Goal: Answer question/provide support: Share knowledge or assist other users

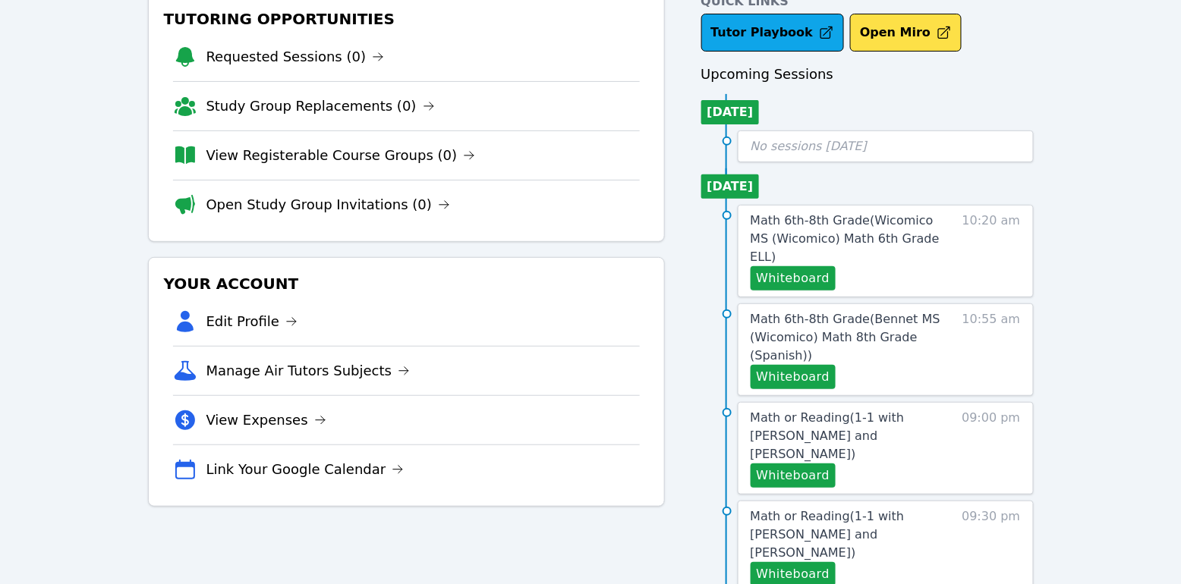
scroll to position [89, 0]
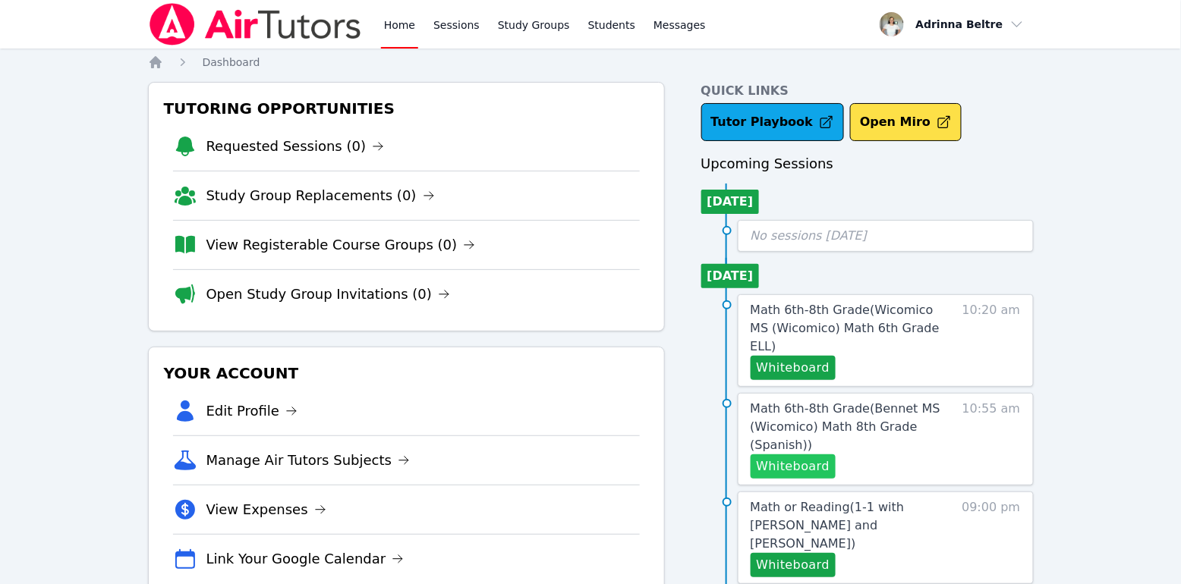
click at [799, 455] on button "Whiteboard" at bounding box center [794, 467] width 86 height 24
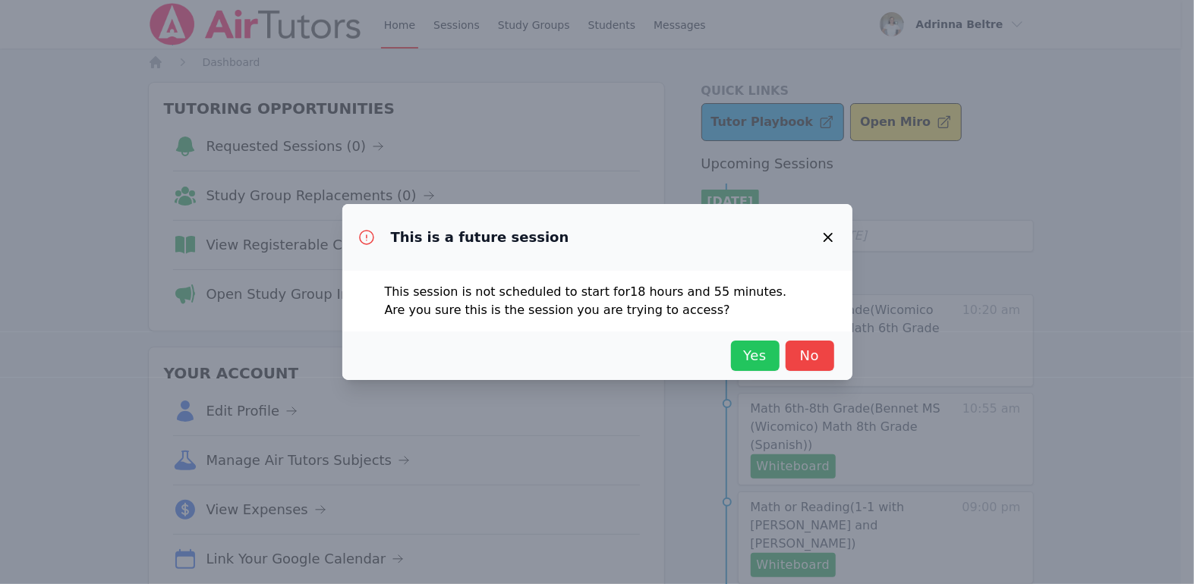
click at [735, 351] on button "Yes" at bounding box center [755, 356] width 49 height 30
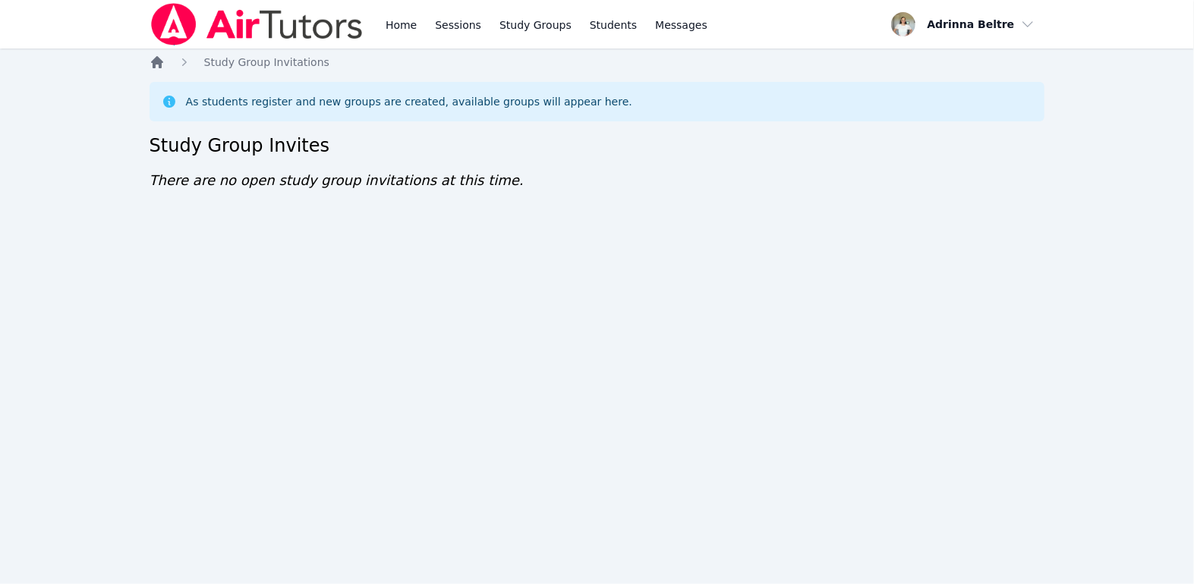
click at [150, 66] on icon "Breadcrumb" at bounding box center [156, 62] width 15 height 15
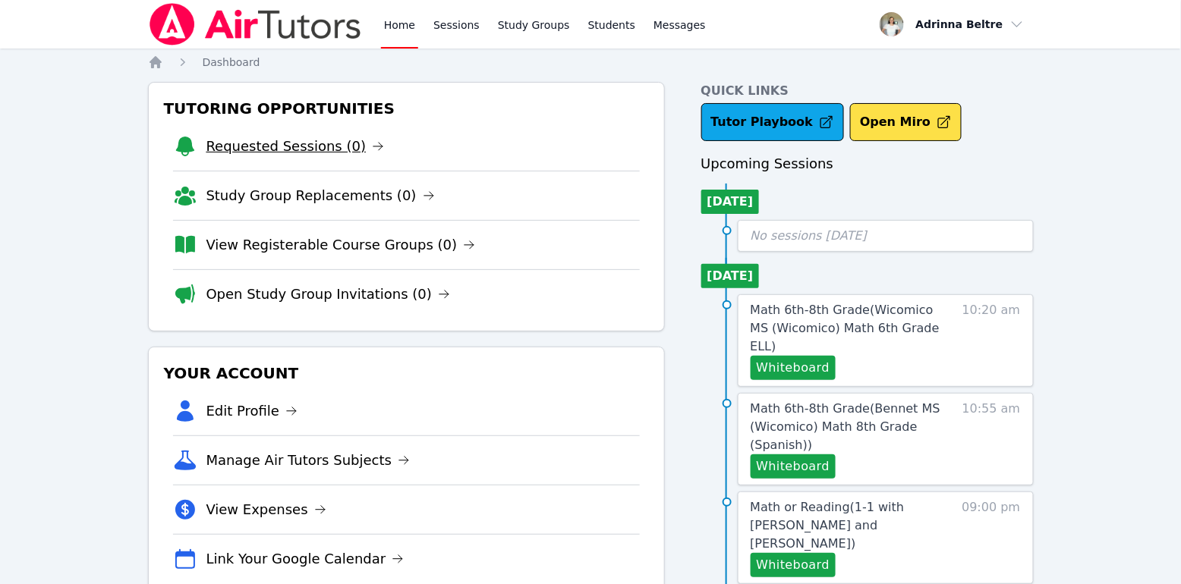
click at [286, 143] on link "Requested Sessions (0)" at bounding box center [295, 146] width 178 height 21
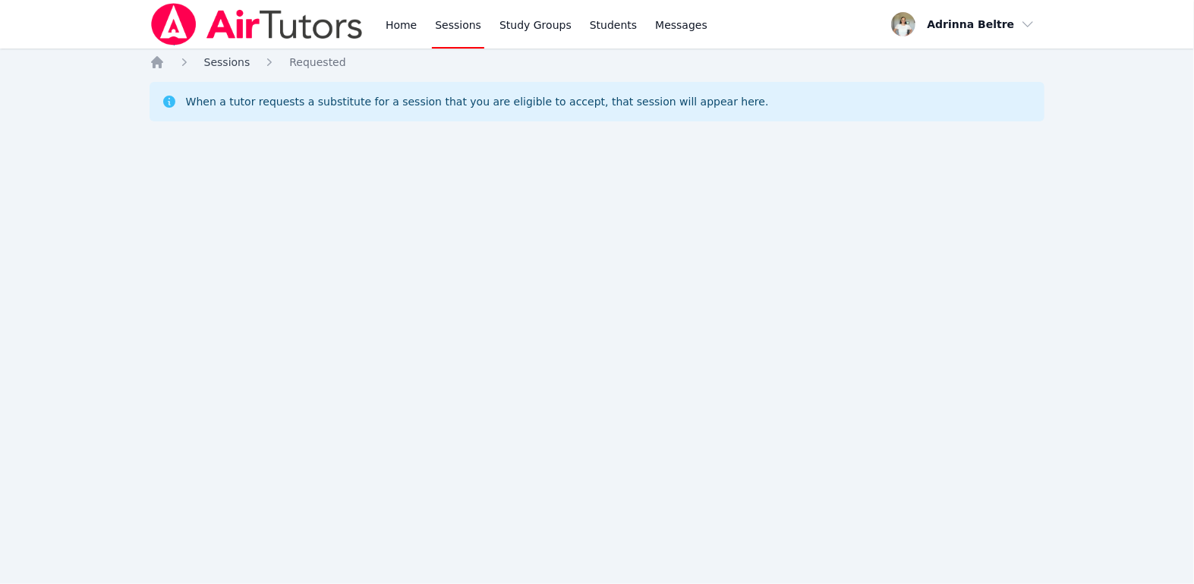
click at [224, 65] on span "Sessions" at bounding box center [227, 62] width 46 height 12
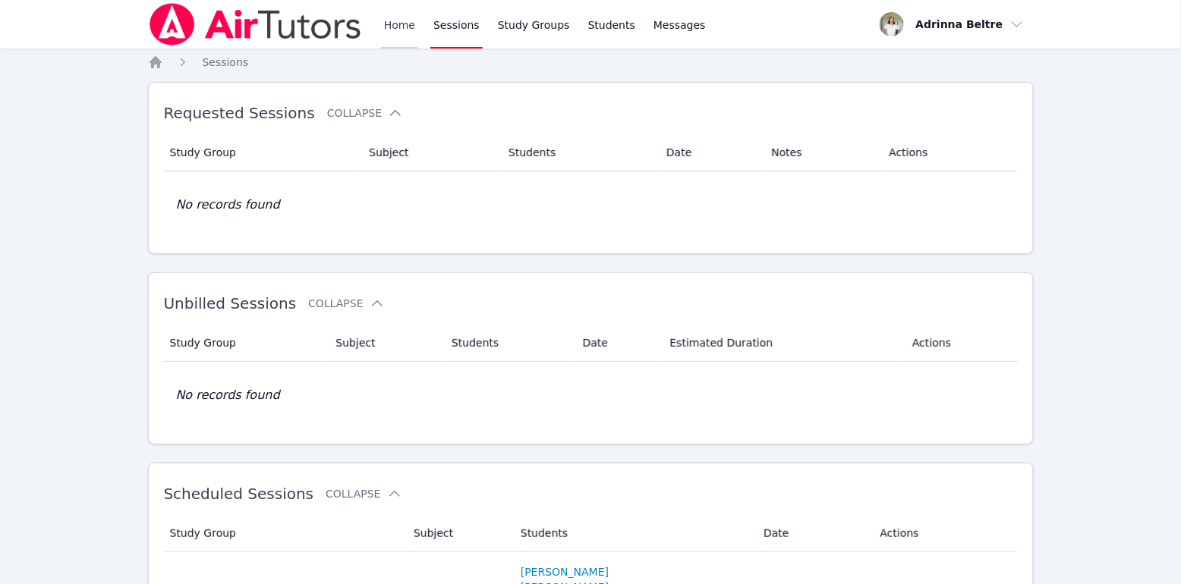
click at [404, 36] on link "Home" at bounding box center [399, 24] width 37 height 49
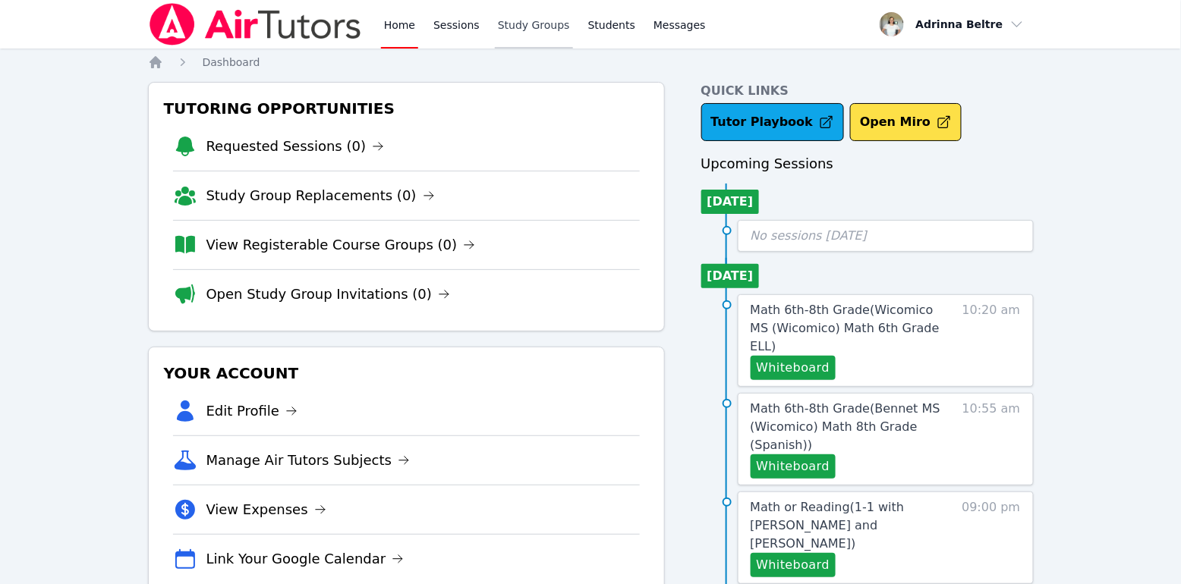
click at [538, 27] on link "Study Groups" at bounding box center [534, 24] width 78 height 49
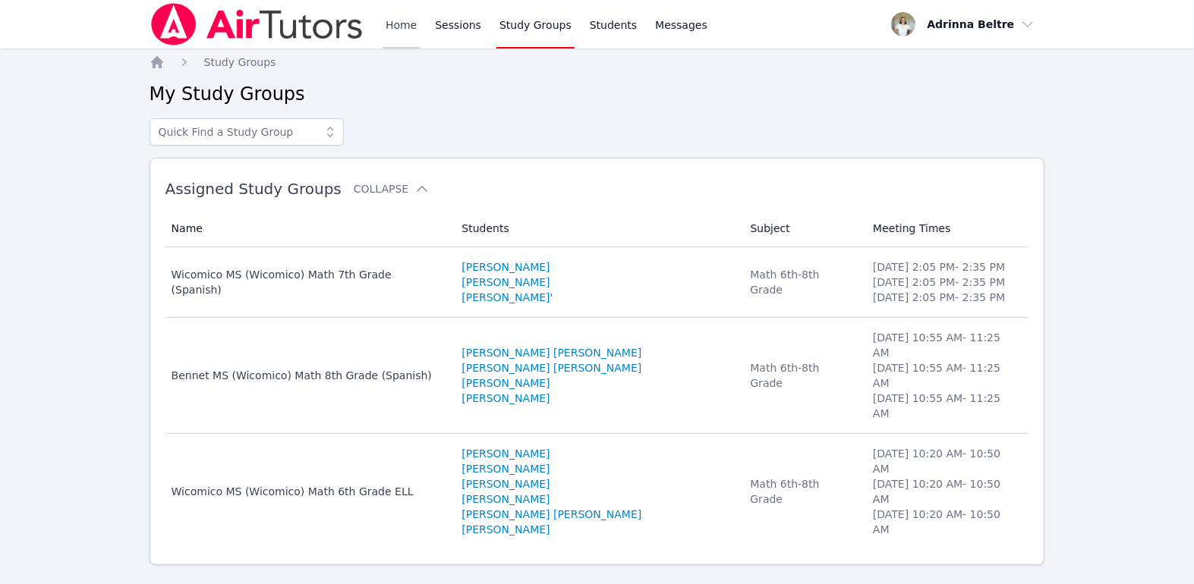
click at [398, 21] on link "Home" at bounding box center [400, 24] width 37 height 49
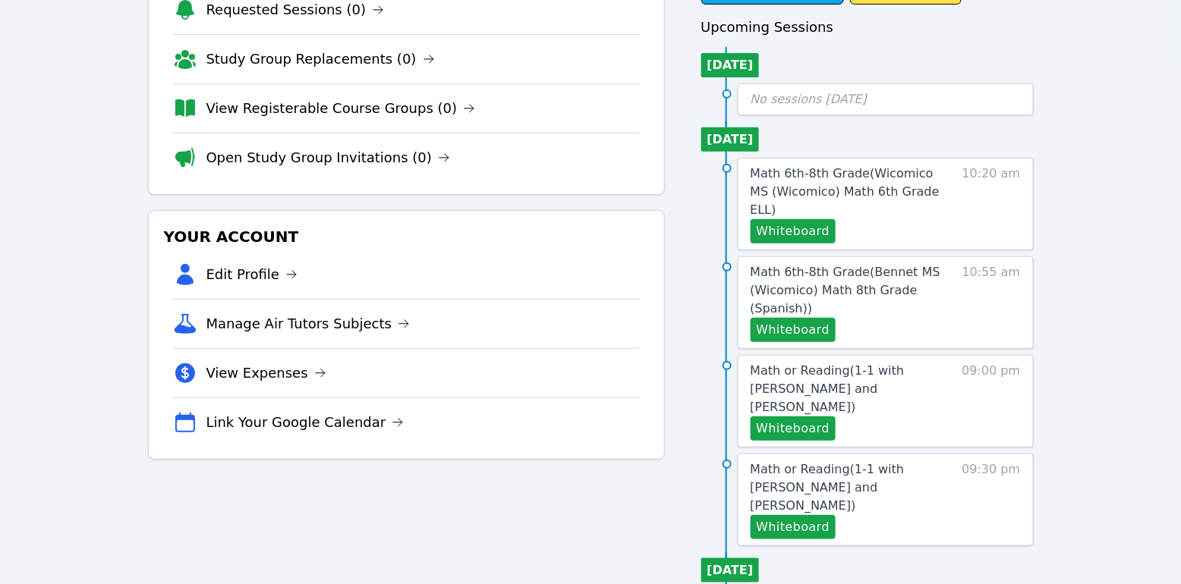
scroll to position [153, 0]
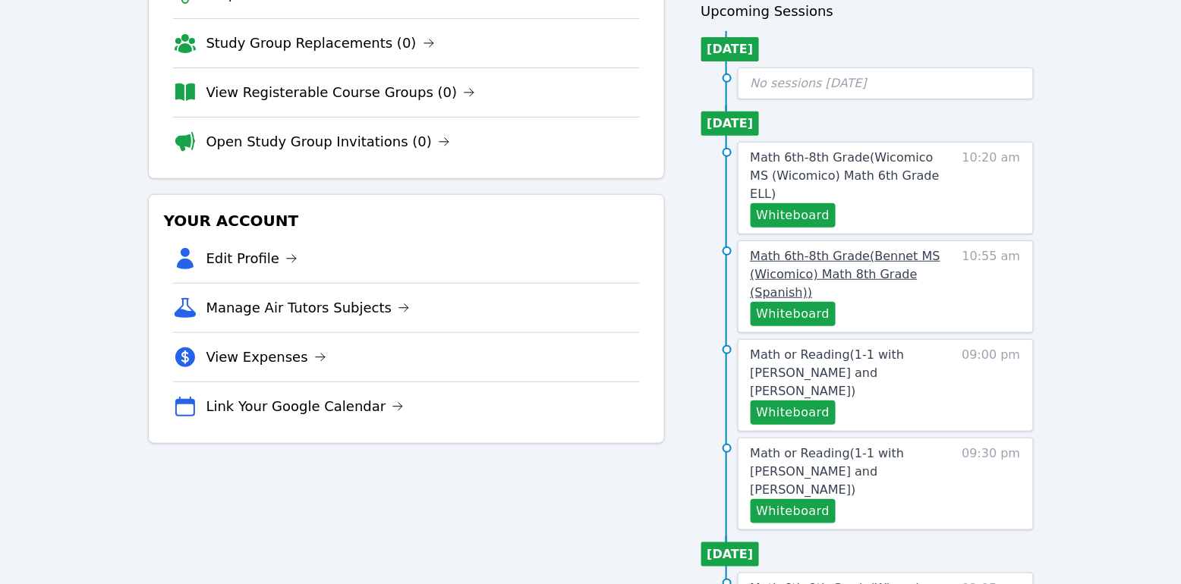
click at [882, 249] on span "Math 6th-8th Grade ( Bennet MS (Wicomico) Math 8th Grade (Spanish) )" at bounding box center [846, 274] width 190 height 51
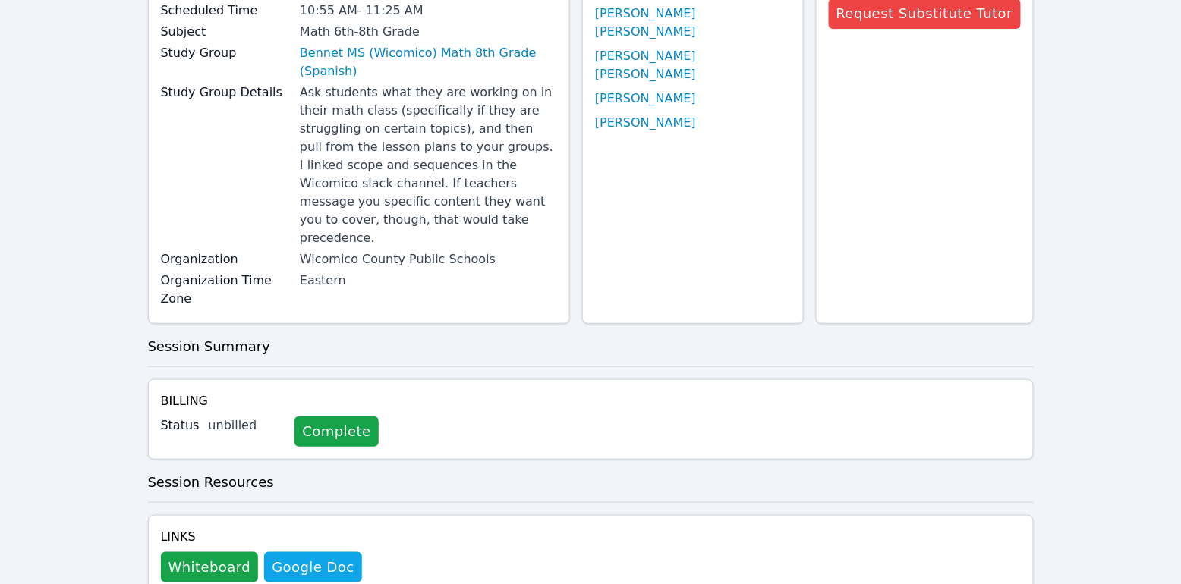
scroll to position [429, 0]
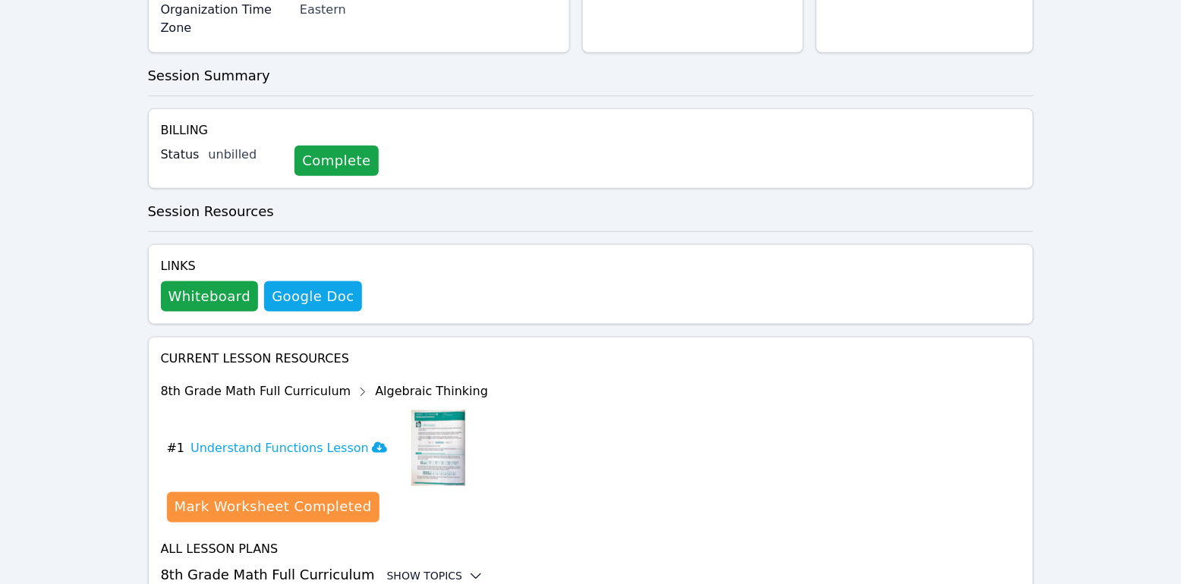
click at [399, 569] on div "Show Topics" at bounding box center [435, 576] width 97 height 15
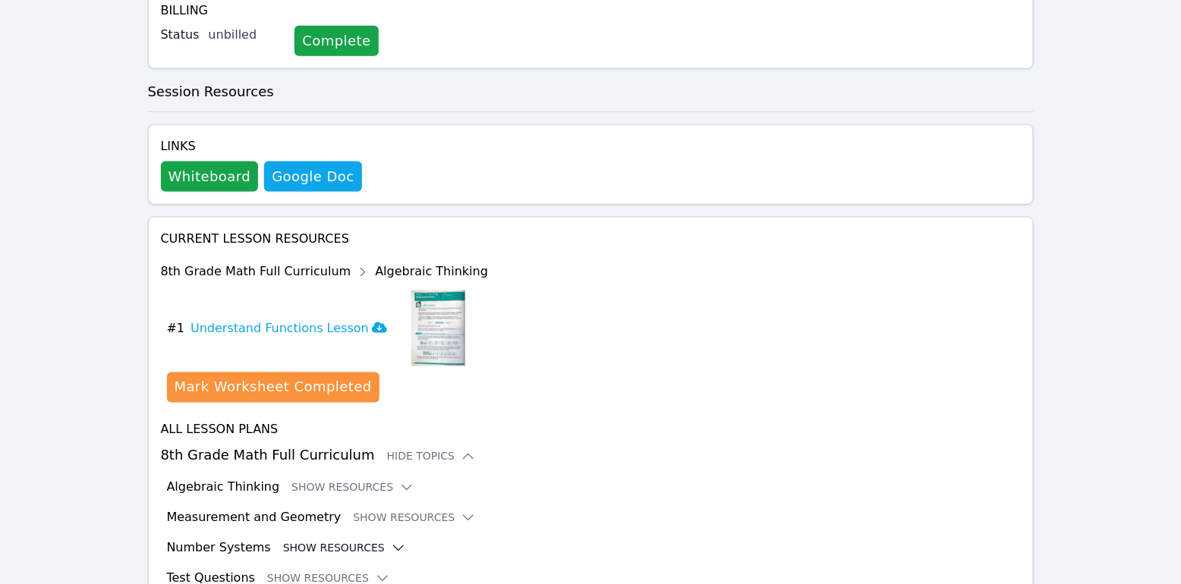
click at [293, 541] on button "Show Resources" at bounding box center [344, 548] width 123 height 15
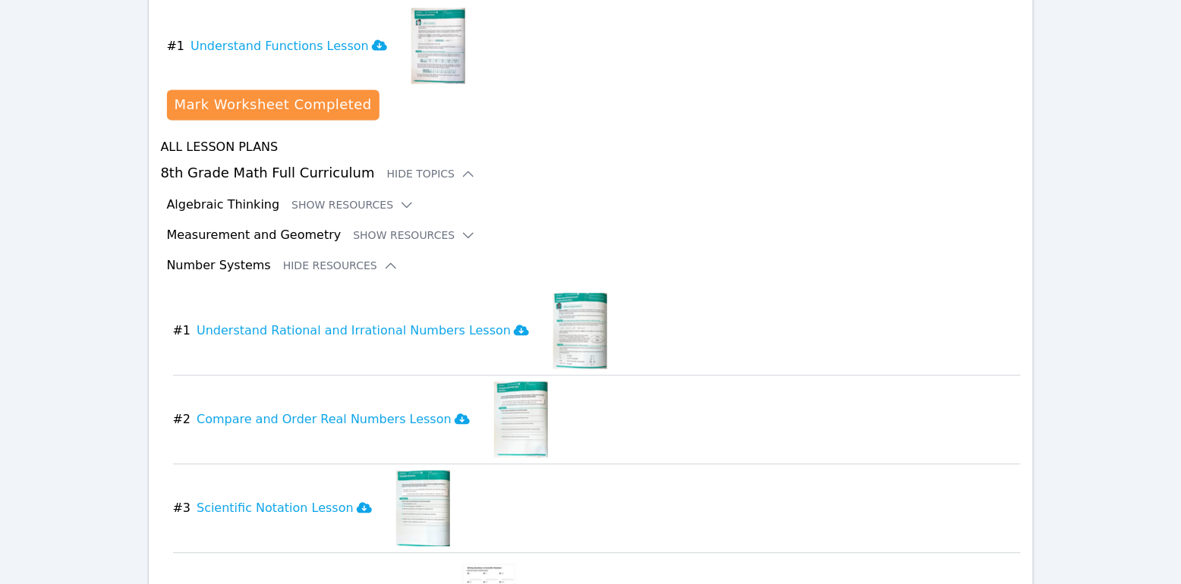
scroll to position [657, 0]
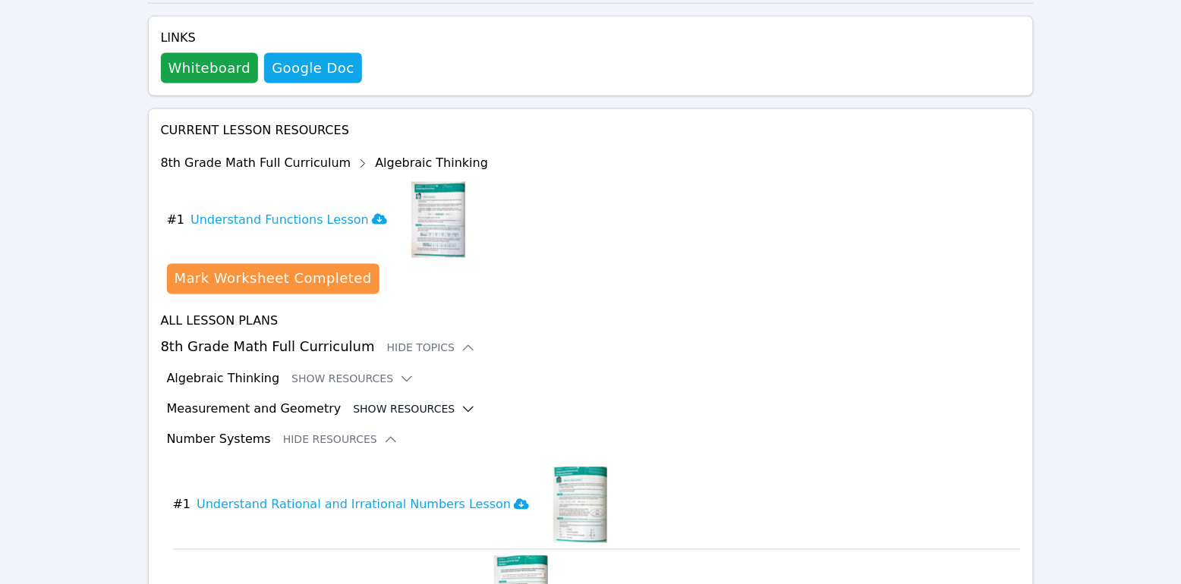
click at [373, 402] on button "Show Resources" at bounding box center [414, 409] width 123 height 15
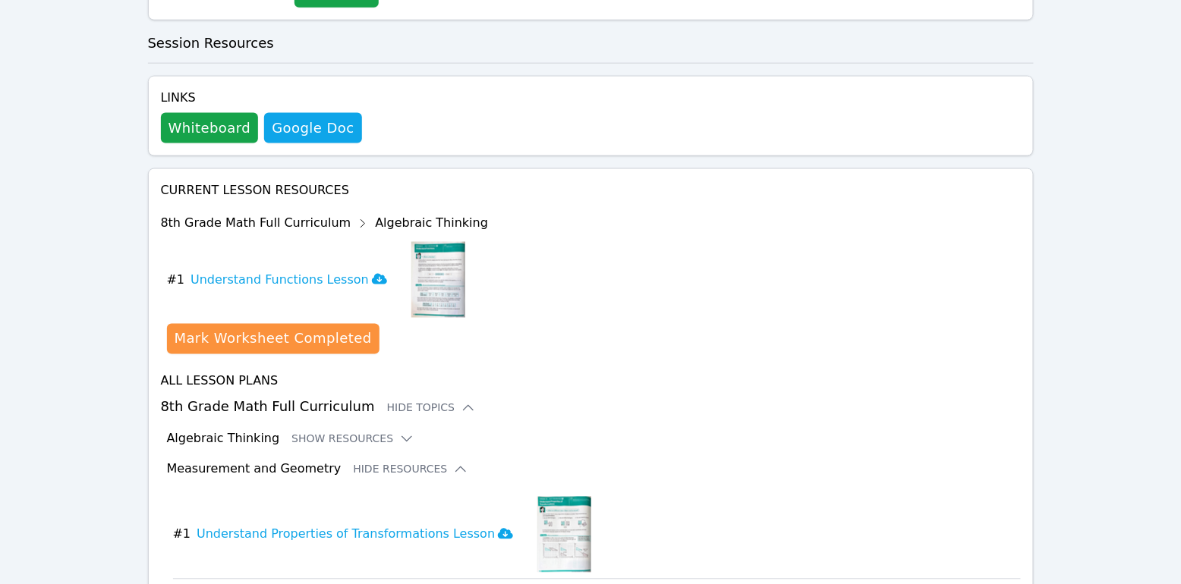
scroll to position [590, 0]
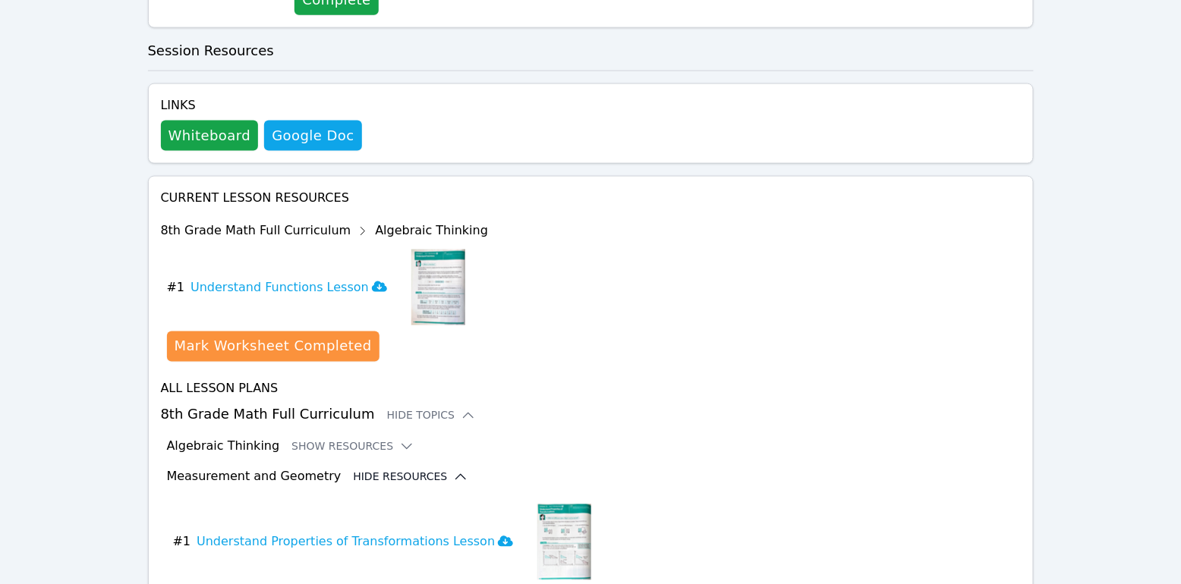
click at [404, 470] on button "Hide Resources" at bounding box center [410, 477] width 115 height 15
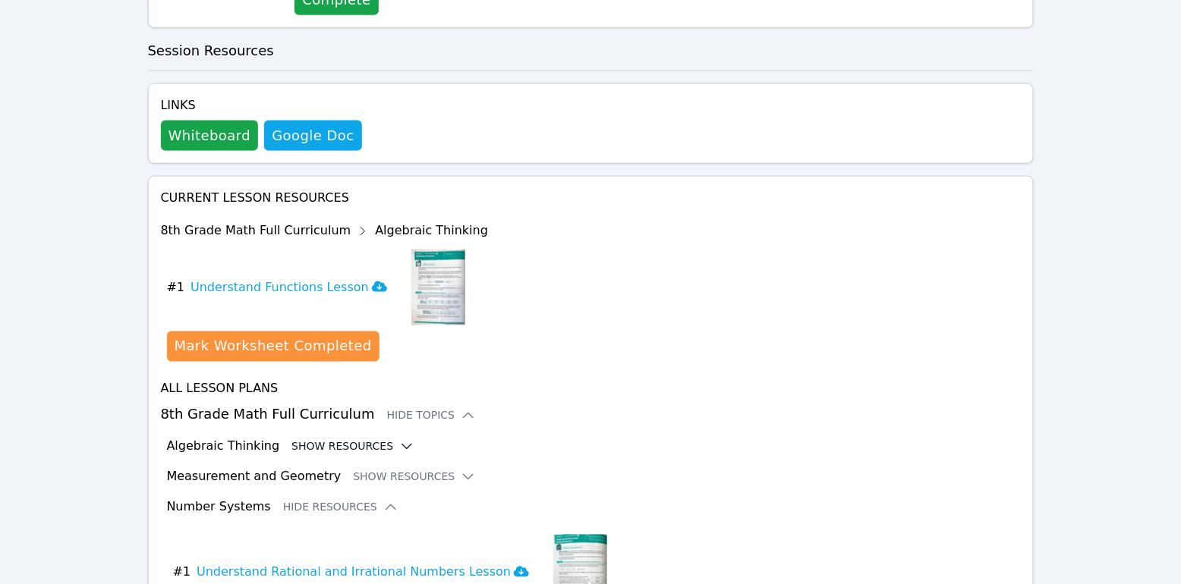
click at [373, 439] on button "Show Resources" at bounding box center [352, 446] width 123 height 15
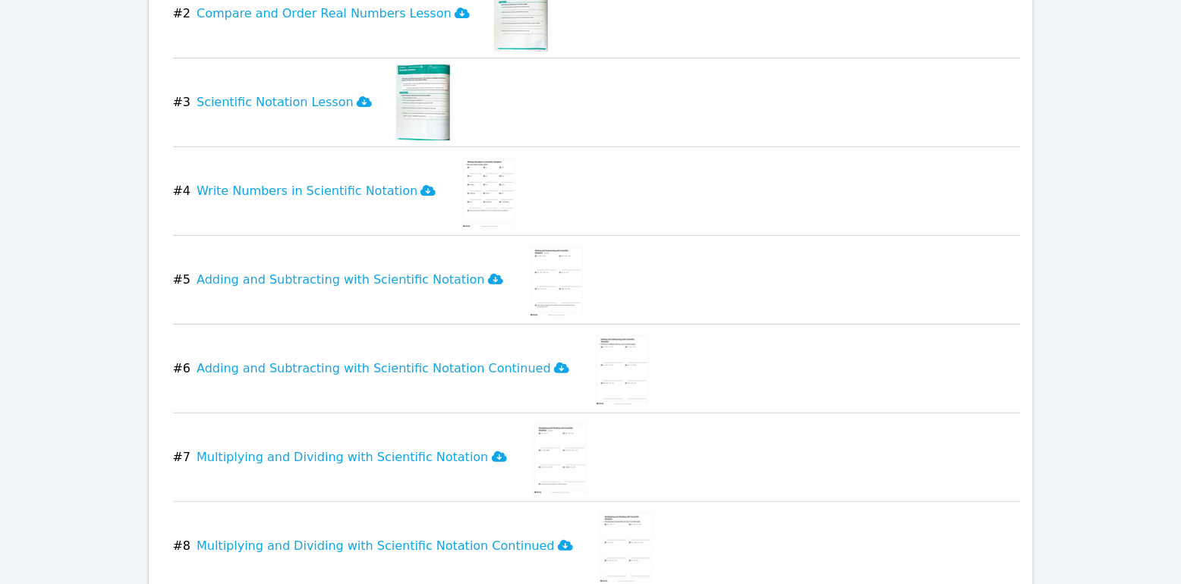
scroll to position [3060, 0]
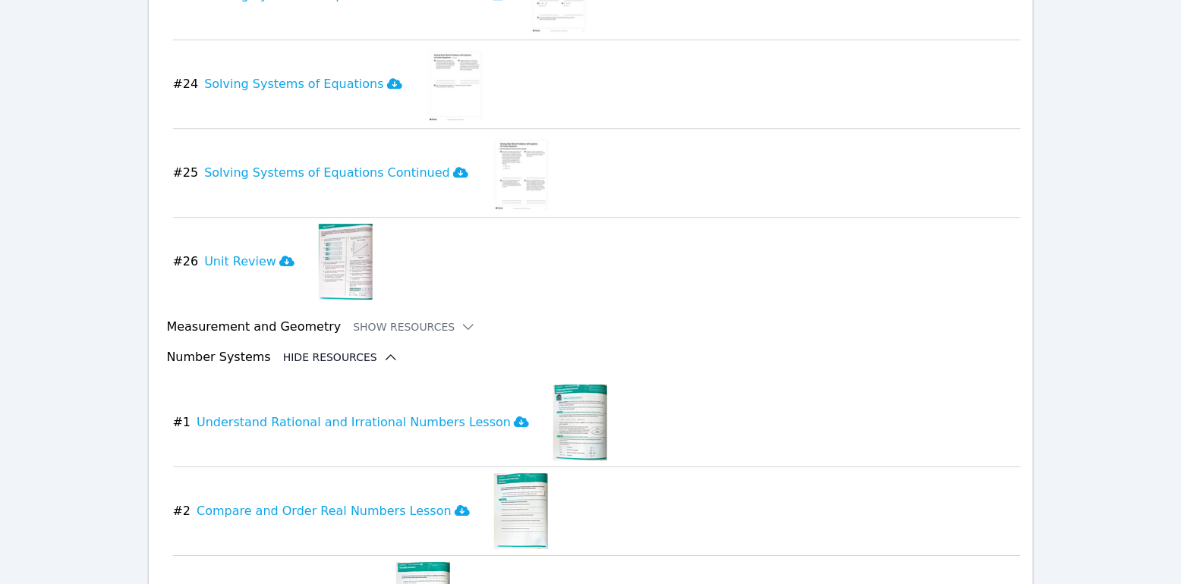
click at [383, 350] on icon at bounding box center [390, 357] width 15 height 15
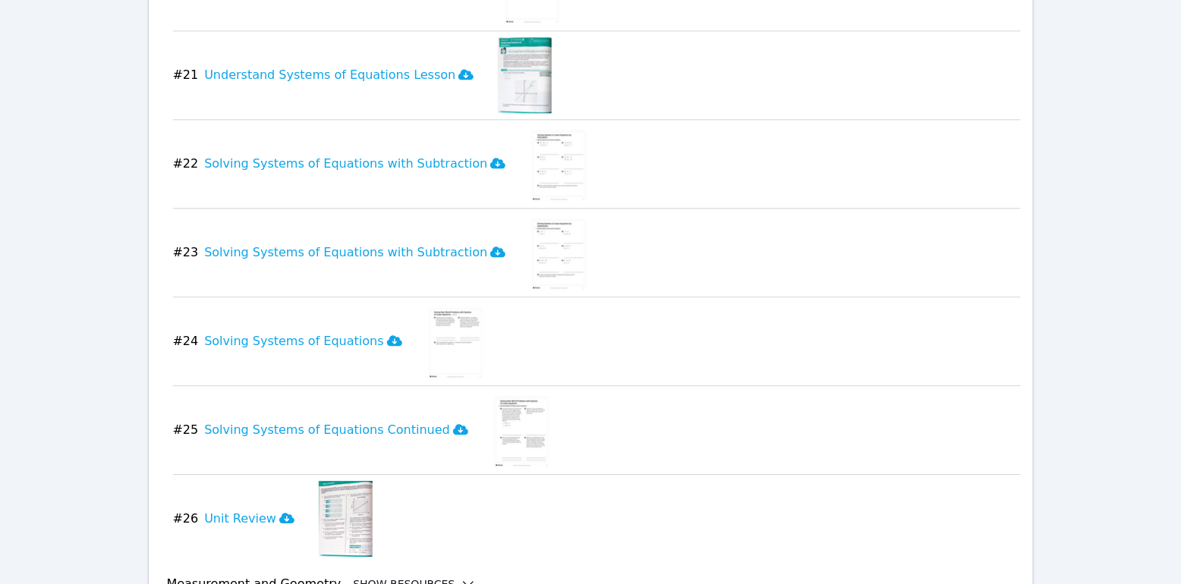
click at [393, 577] on button "Show Resources" at bounding box center [414, 584] width 123 height 15
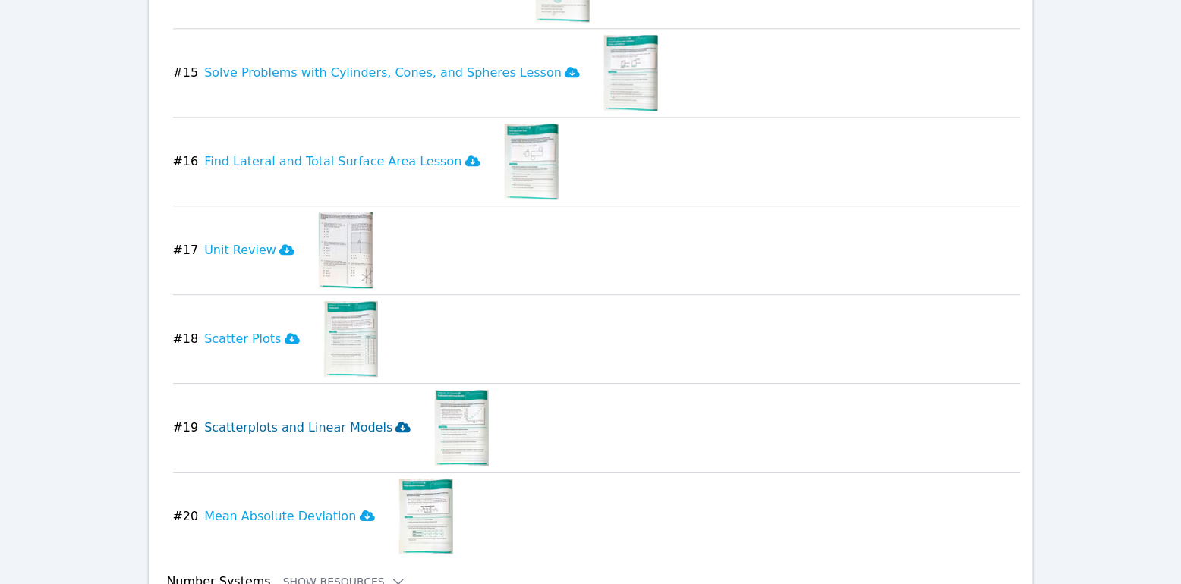
scroll to position [4640, 0]
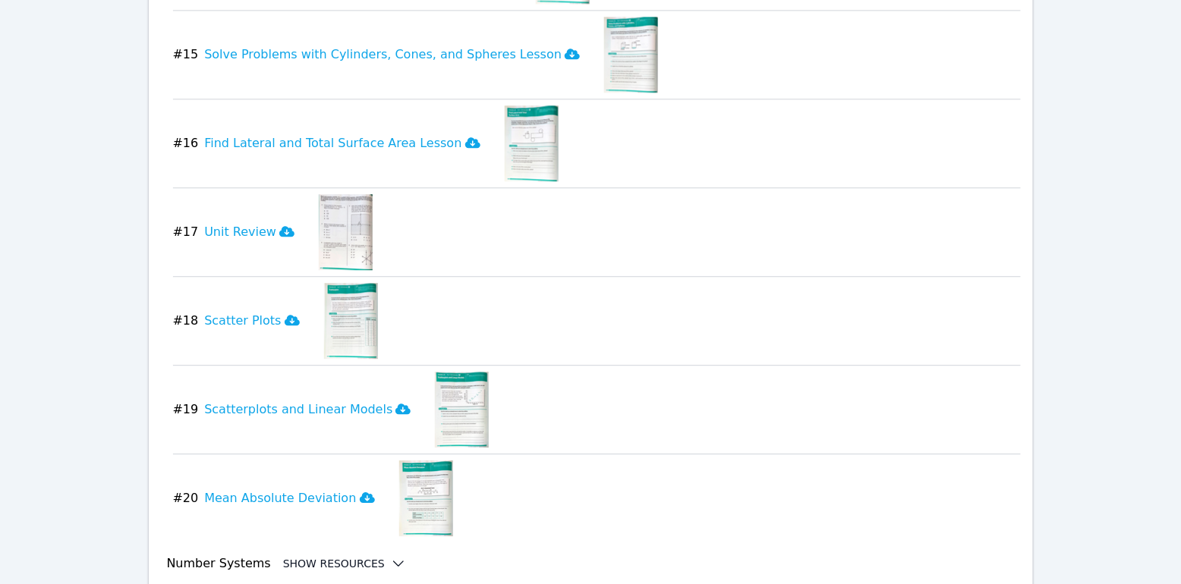
click at [319, 556] on button "Show Resources" at bounding box center [344, 563] width 123 height 15
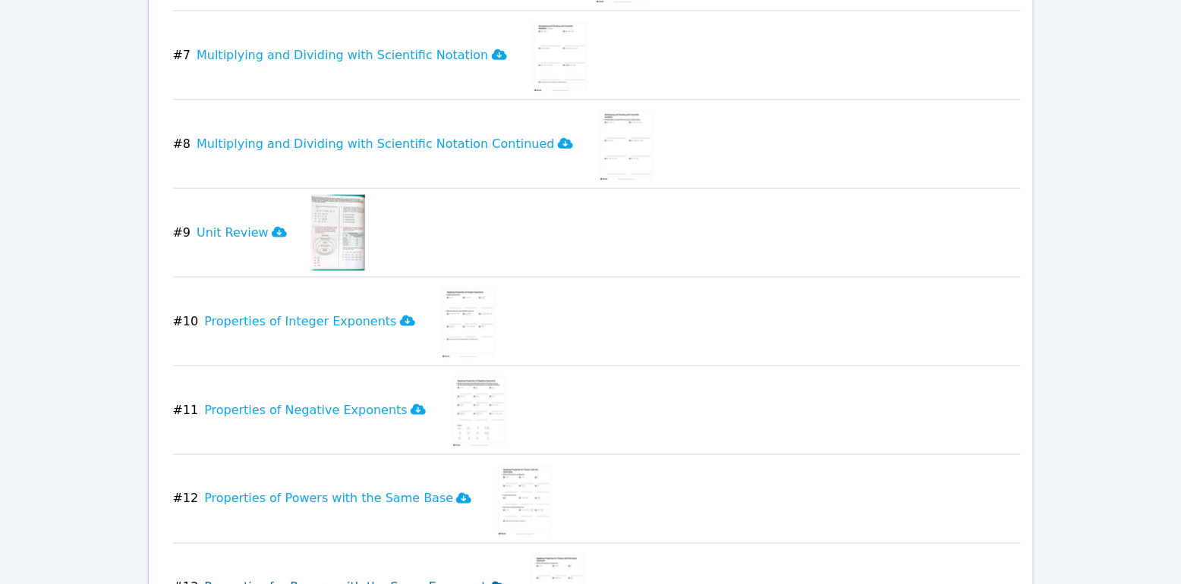
scroll to position [5802, 0]
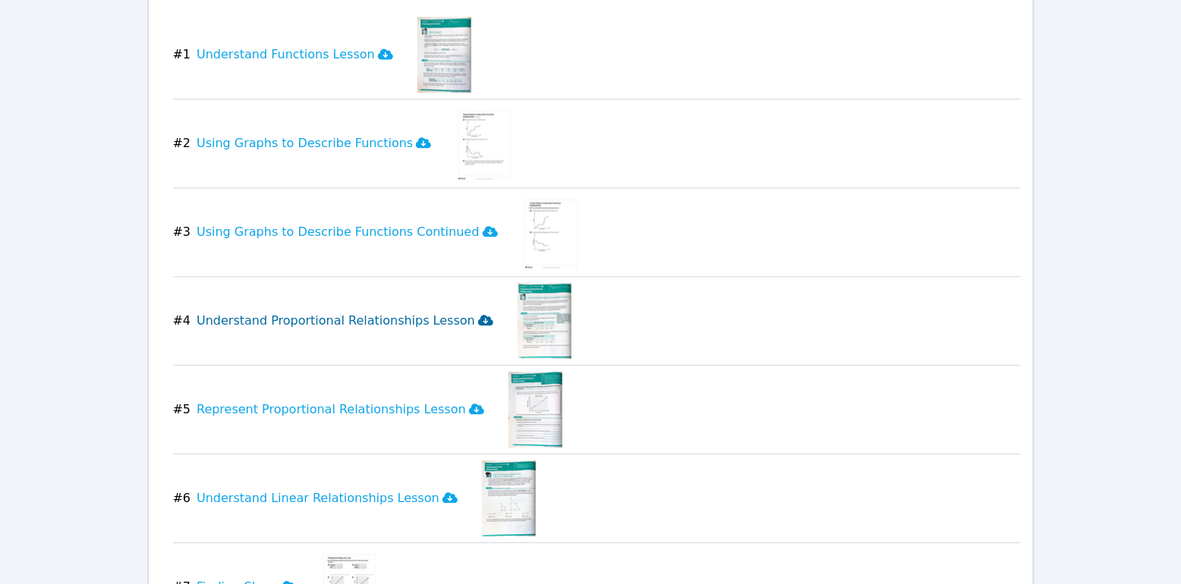
scroll to position [1100, 0]
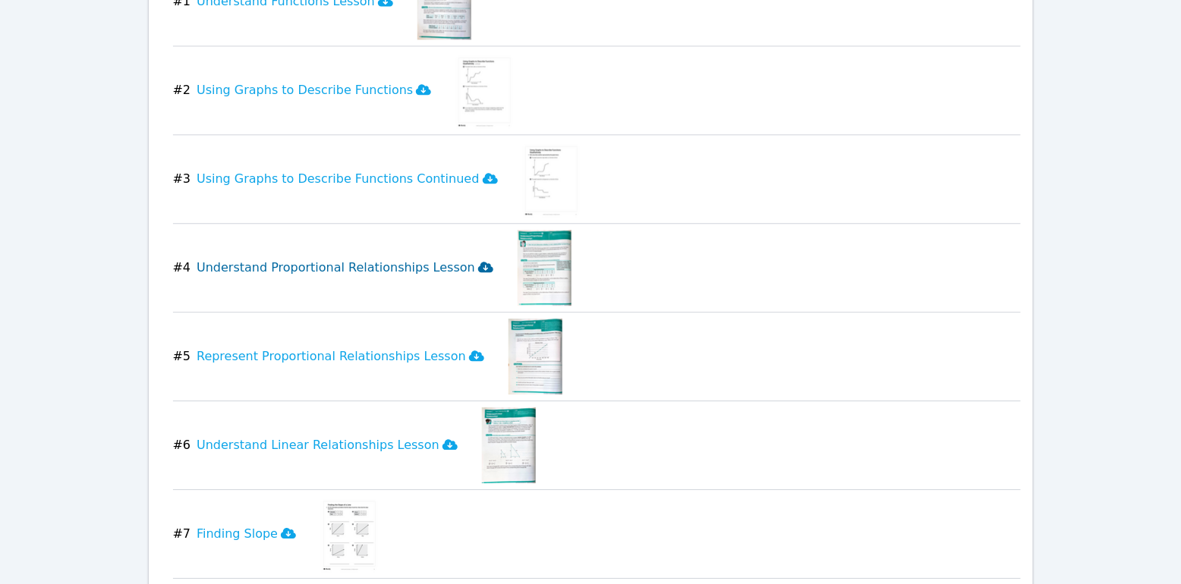
click at [438, 259] on h3 "Understand Proportional Relationships Lesson" at bounding box center [345, 268] width 297 height 18
click at [478, 262] on icon at bounding box center [485, 267] width 15 height 11
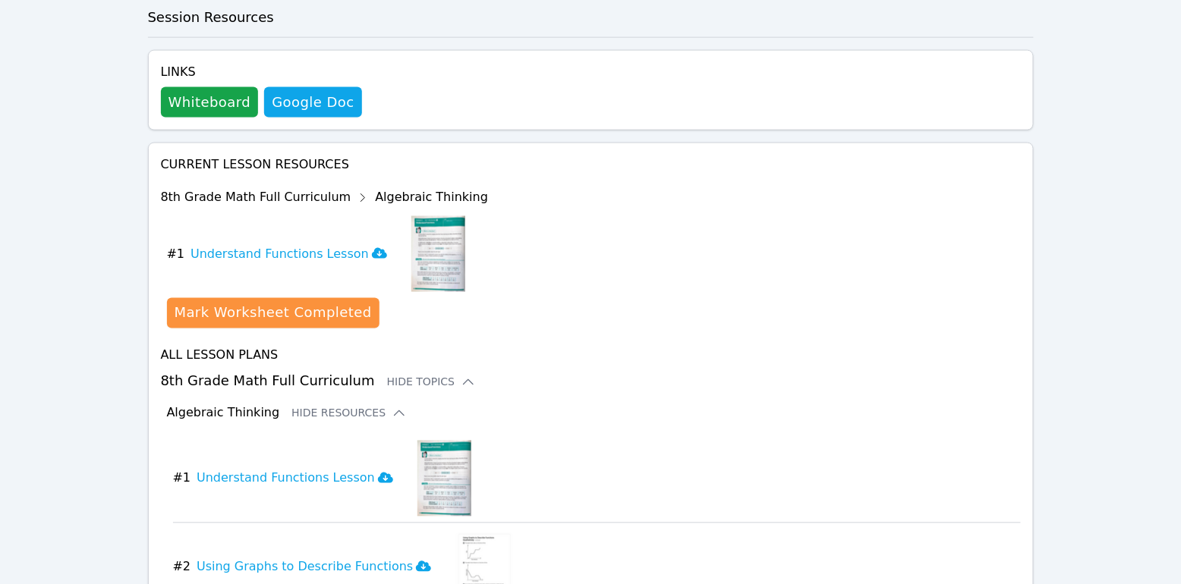
scroll to position [0, 0]
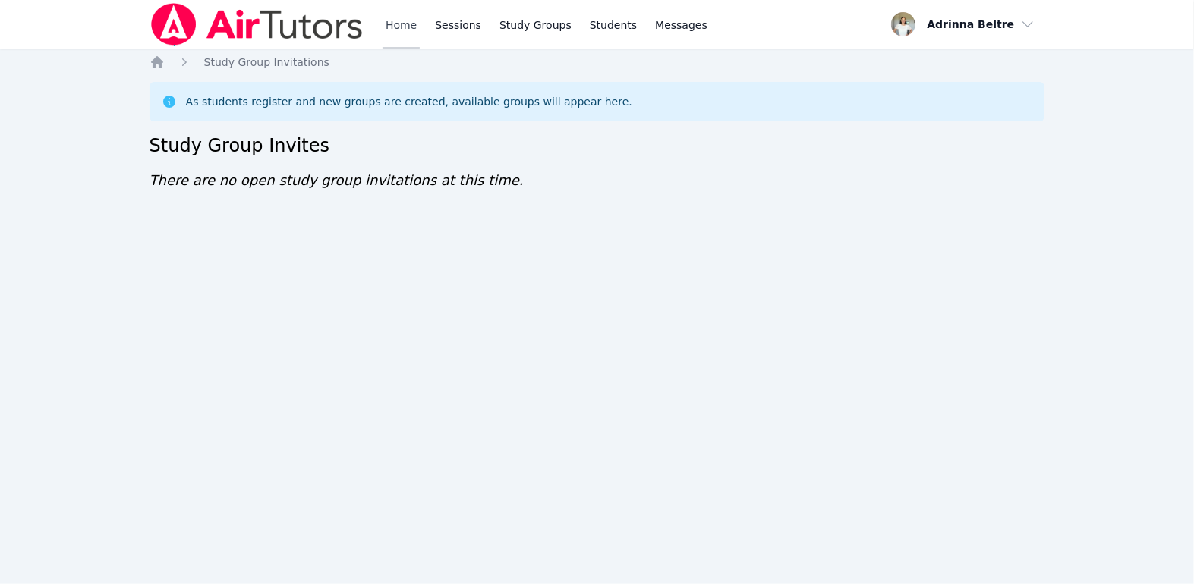
click at [394, 20] on link "Home" at bounding box center [400, 24] width 37 height 49
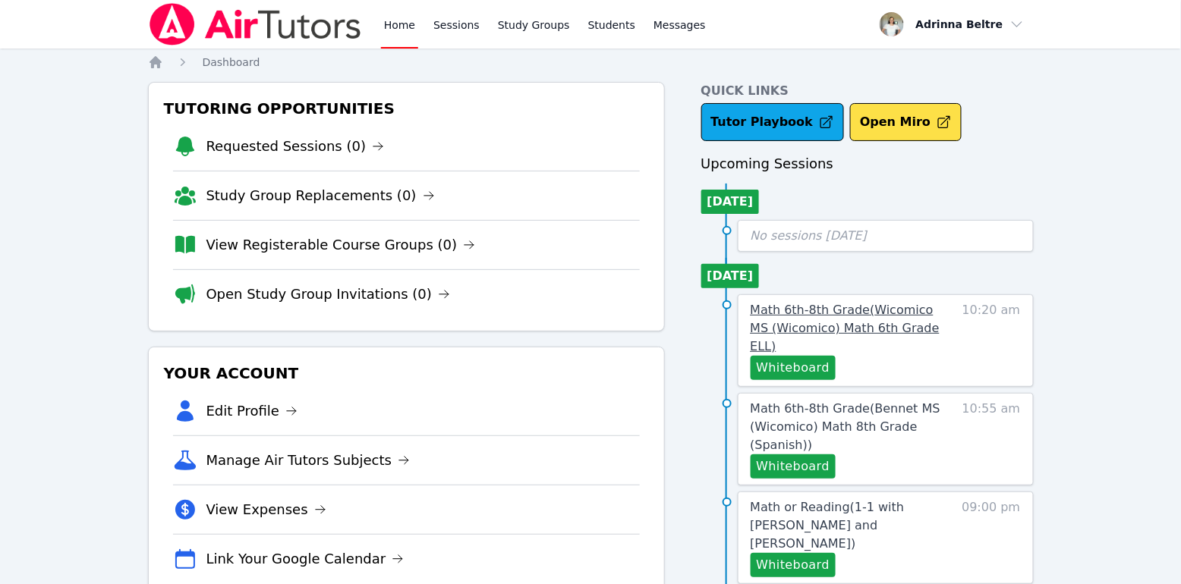
click at [815, 310] on span "Math 6th-8th Grade ( Wicomico MS (Wicomico) Math 6th Grade ELL )" at bounding box center [845, 328] width 189 height 51
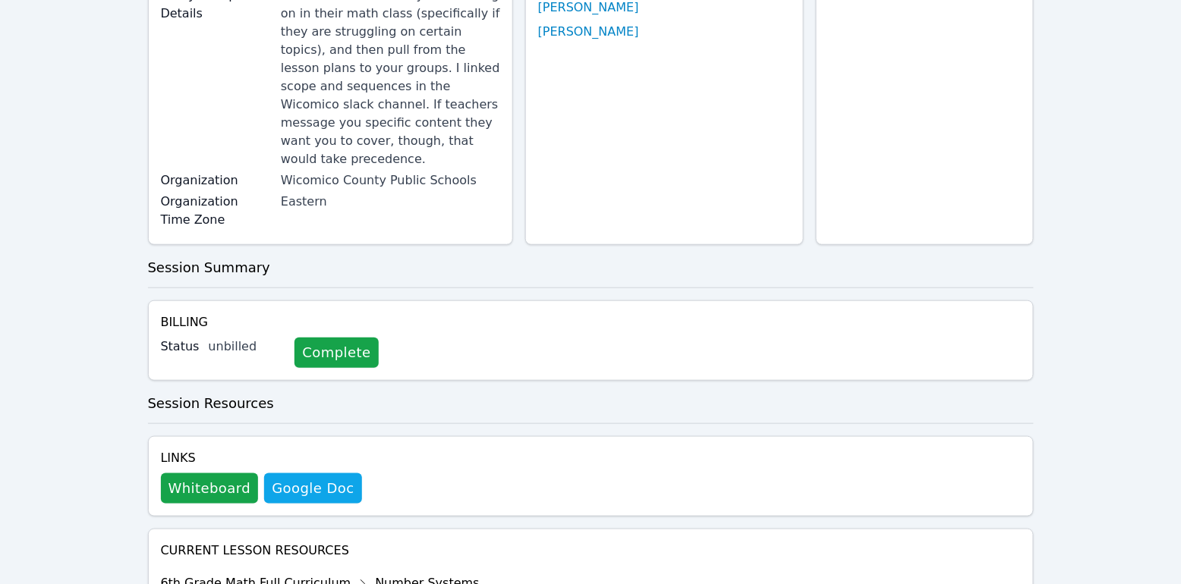
scroll to position [312, 0]
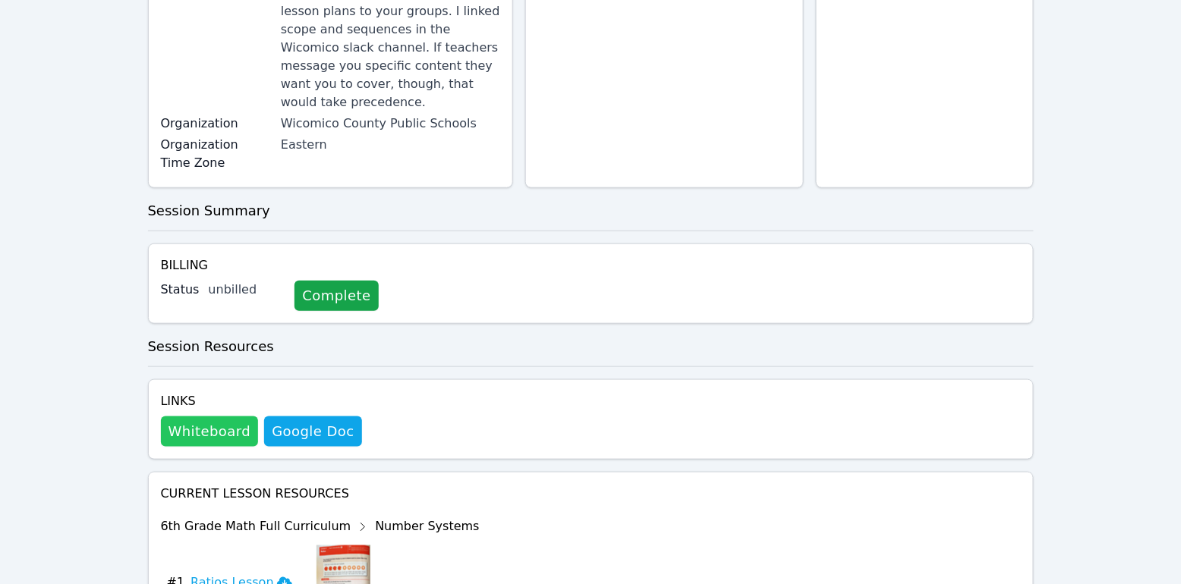
click at [205, 417] on button "Whiteboard" at bounding box center [210, 432] width 98 height 30
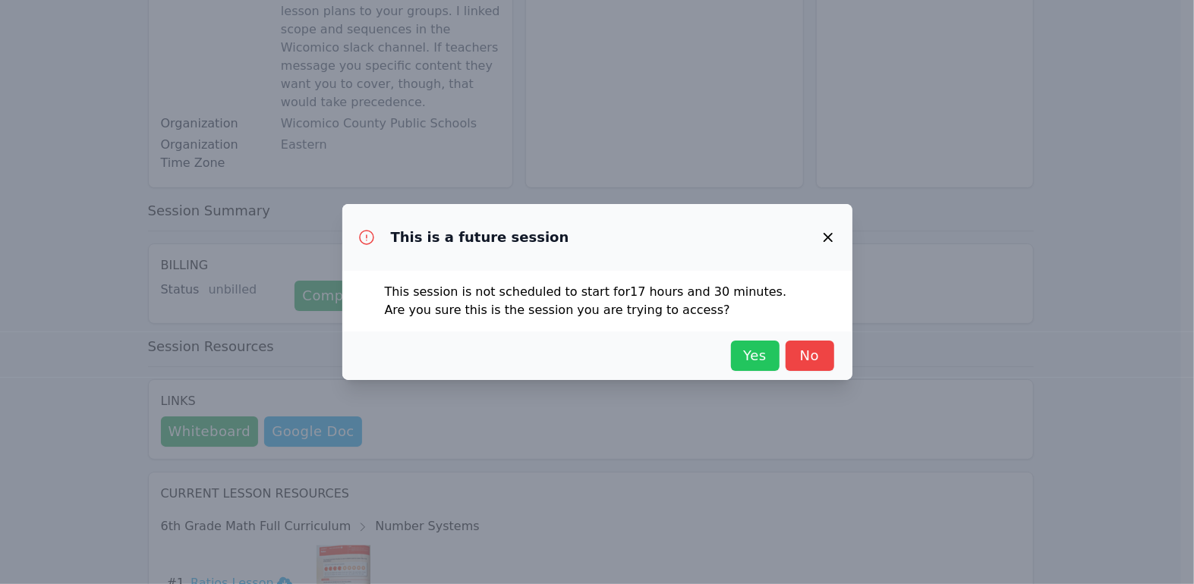
click at [765, 363] on span "Yes" at bounding box center [754, 355] width 33 height 21
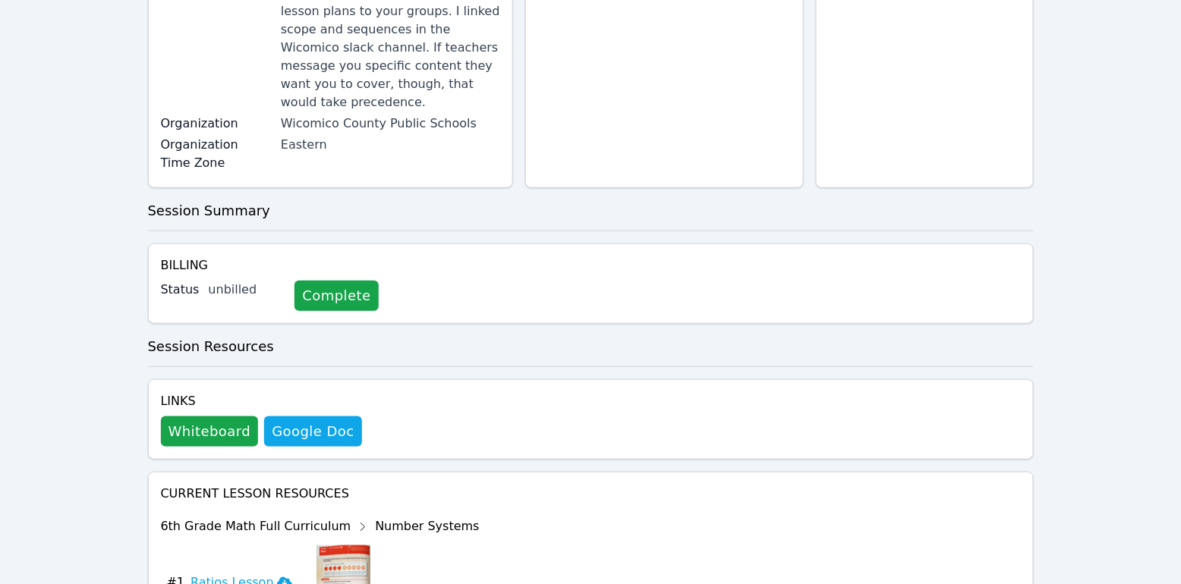
scroll to position [0, 0]
